Goal: Task Accomplishment & Management: Use online tool/utility

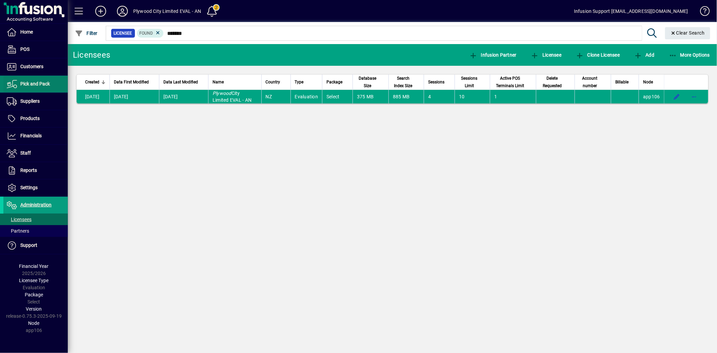
click at [41, 82] on span "Pick and Pack" at bounding box center [35, 83] width 30 height 5
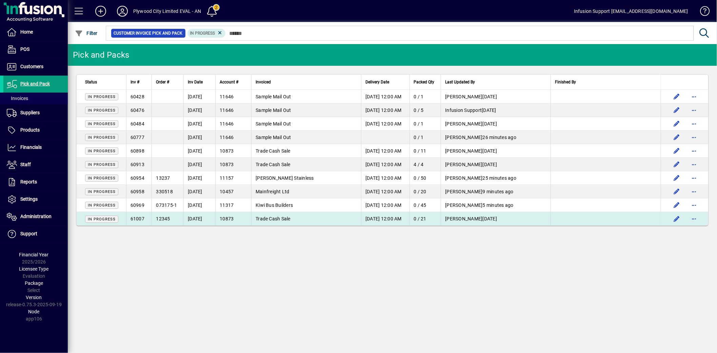
click at [163, 216] on span "12345" at bounding box center [163, 218] width 14 height 5
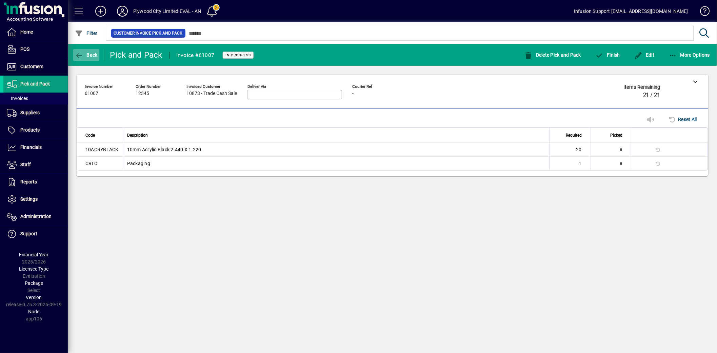
click at [83, 56] on span "Back" at bounding box center [86, 54] width 23 height 5
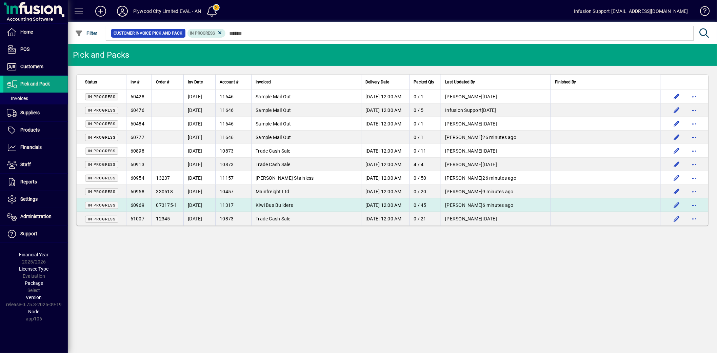
click at [136, 199] on td "60969" at bounding box center [139, 205] width 26 height 14
